Goal: Task Accomplishment & Management: Use online tool/utility

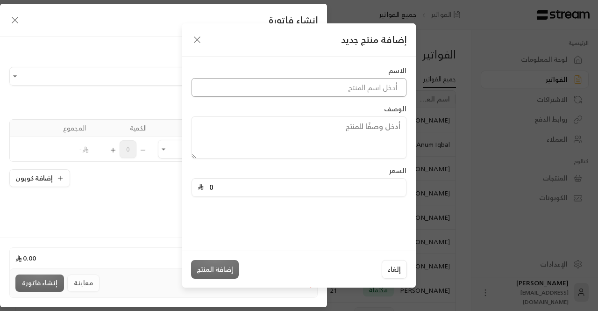
click at [276, 86] on input at bounding box center [299, 87] width 215 height 19
type input "Brokerage D409"
click at [297, 143] on textarea at bounding box center [299, 137] width 215 height 42
click at [260, 195] on input "0" at bounding box center [302, 188] width 197 height 18
paste input "4616"
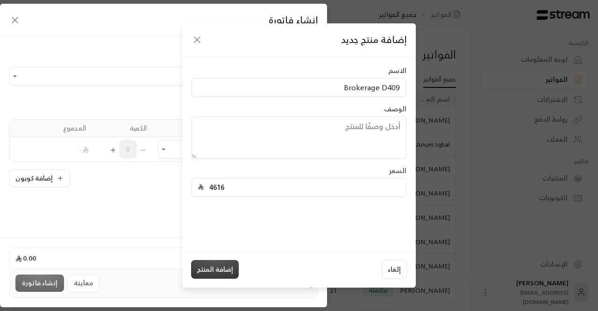
type input "4616"
click at [211, 269] on button "إضافة المنتج" at bounding box center [215, 269] width 48 height 19
type input "0"
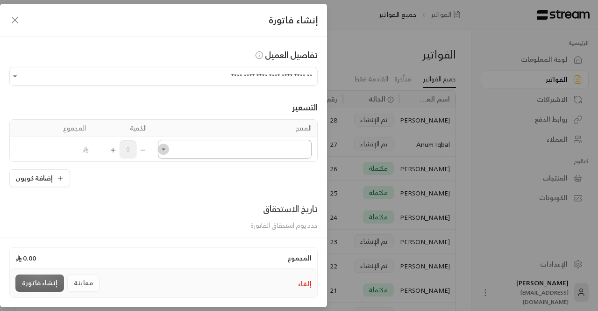
click at [167, 151] on icon "Open" at bounding box center [163, 148] width 9 height 9
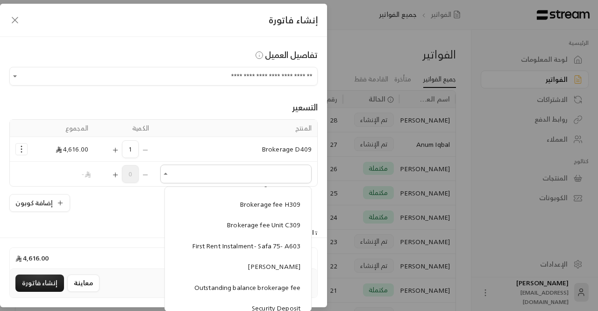
scroll to position [354, 0]
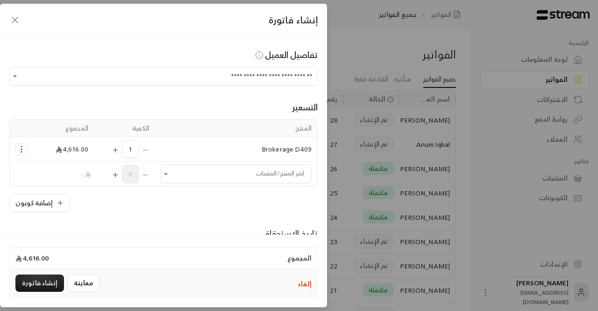
click at [109, 258] on div "المجموع 4,616.00" at bounding box center [164, 258] width 308 height 21
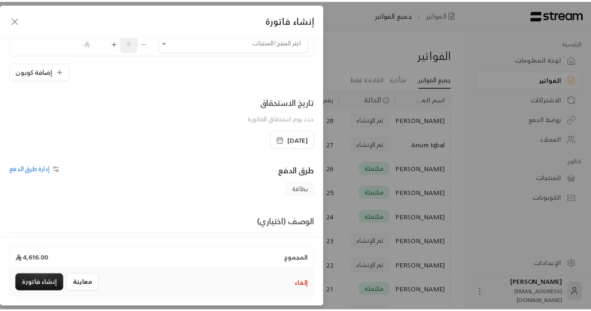
scroll to position [182, 0]
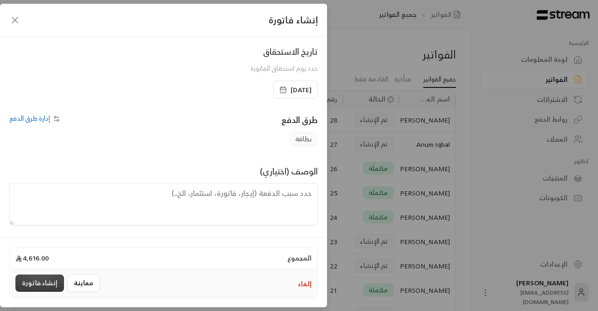
click at [50, 283] on button "إنشاء فاتورة" at bounding box center [39, 282] width 49 height 17
